Goal: Navigation & Orientation: Understand site structure

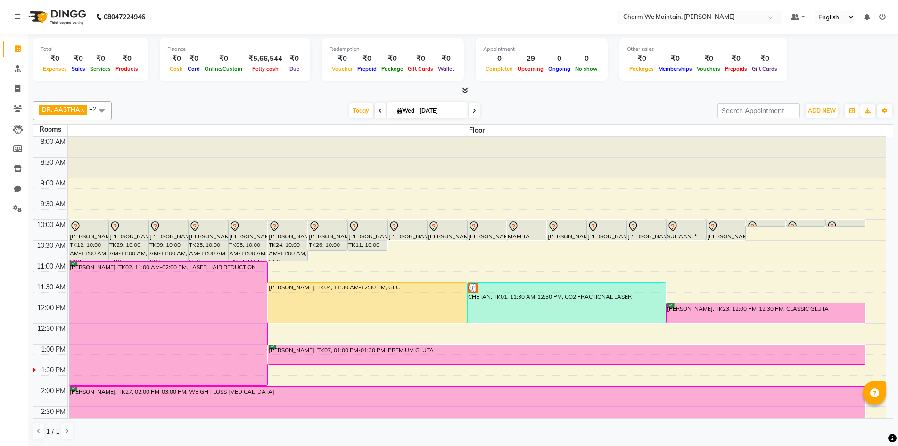
click at [882, 14] on icon at bounding box center [882, 17] width 7 height 7
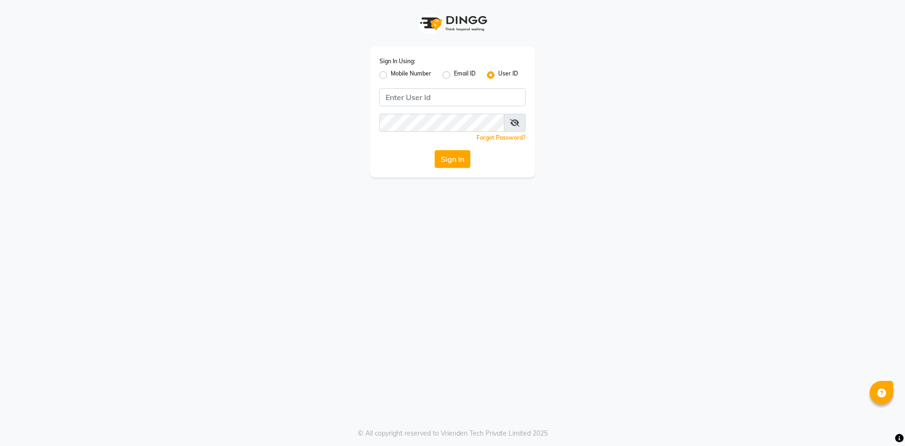
click at [391, 72] on label "Mobile Number" at bounding box center [411, 74] width 41 height 11
click at [391, 72] on input "Mobile Number" at bounding box center [394, 72] width 6 height 6
radio input "true"
radio input "false"
click at [446, 99] on input "Username" at bounding box center [468, 97] width 115 height 18
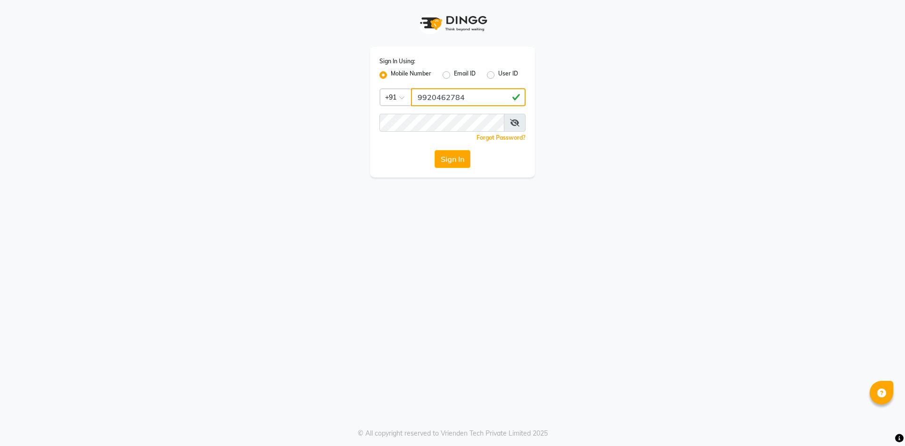
type input "9920462784"
click at [446, 165] on button "Sign In" at bounding box center [453, 159] width 36 height 18
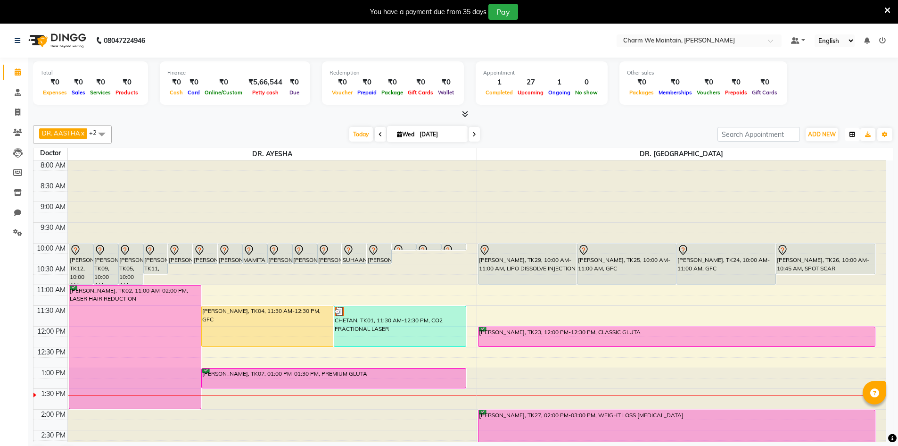
click at [849, 135] on button "button" at bounding box center [852, 134] width 15 height 13
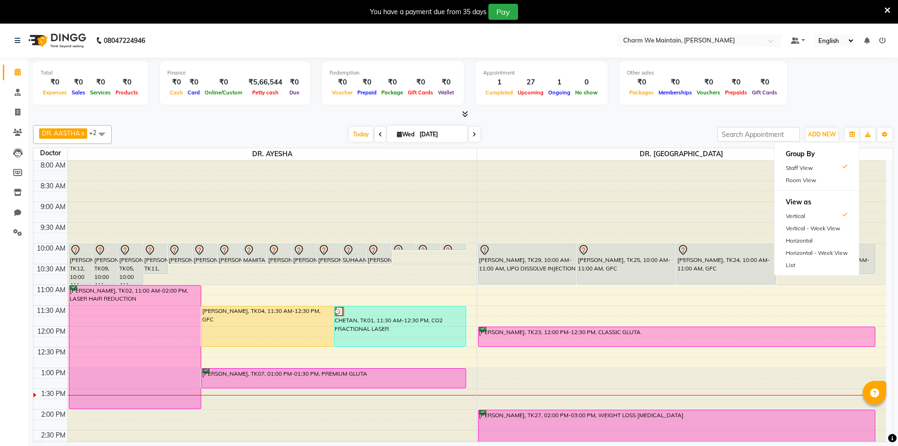
click at [818, 187] on ul "Group By Staff View Room View View as Vertical Vertical - Week View Horizontal …" at bounding box center [816, 208] width 85 height 133
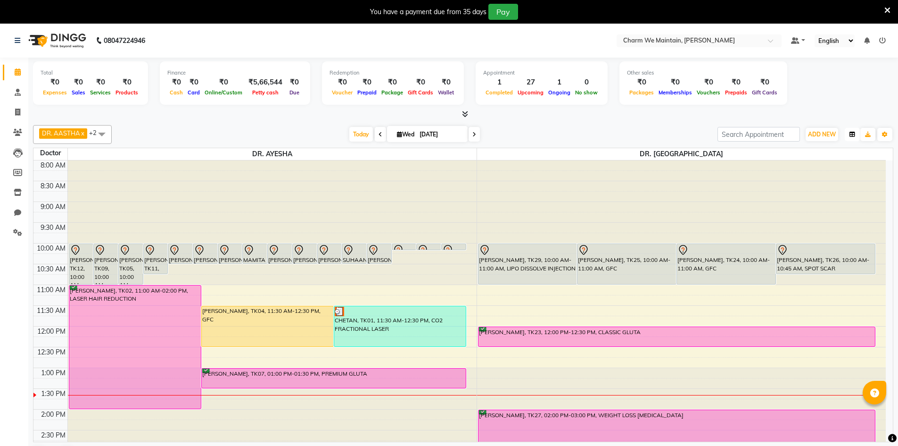
click at [853, 134] on icon "button" at bounding box center [853, 135] width 6 height 6
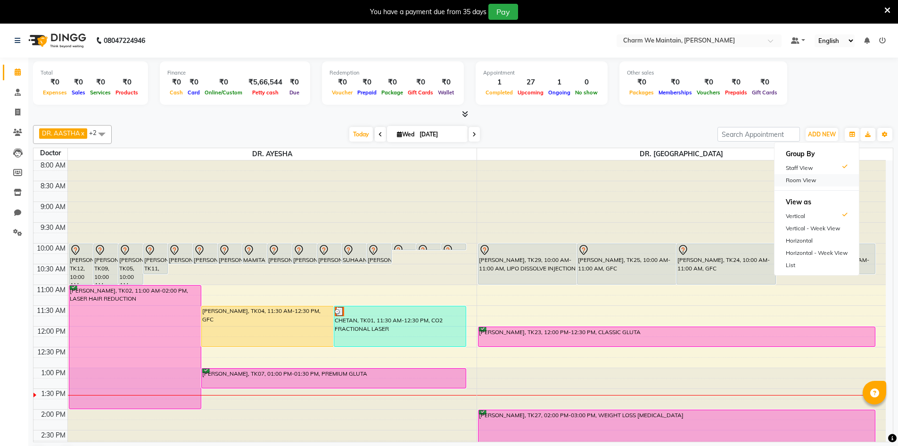
click at [803, 179] on div "Room View" at bounding box center [817, 180] width 84 height 12
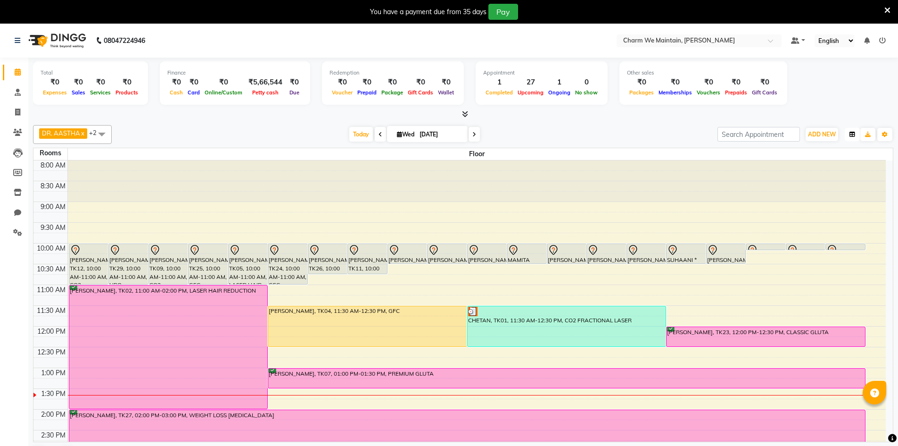
click at [850, 134] on icon "button" at bounding box center [853, 135] width 6 height 6
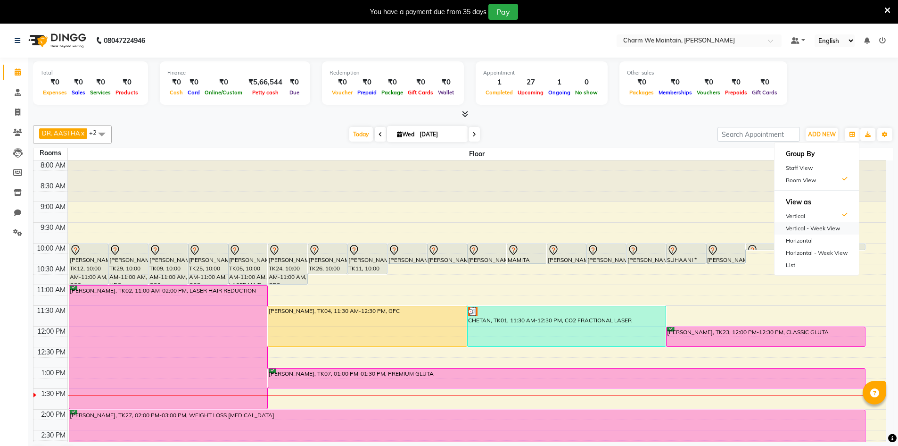
click at [817, 230] on div "Vertical - Week View" at bounding box center [817, 228] width 84 height 12
